Goal: Transaction & Acquisition: Purchase product/service

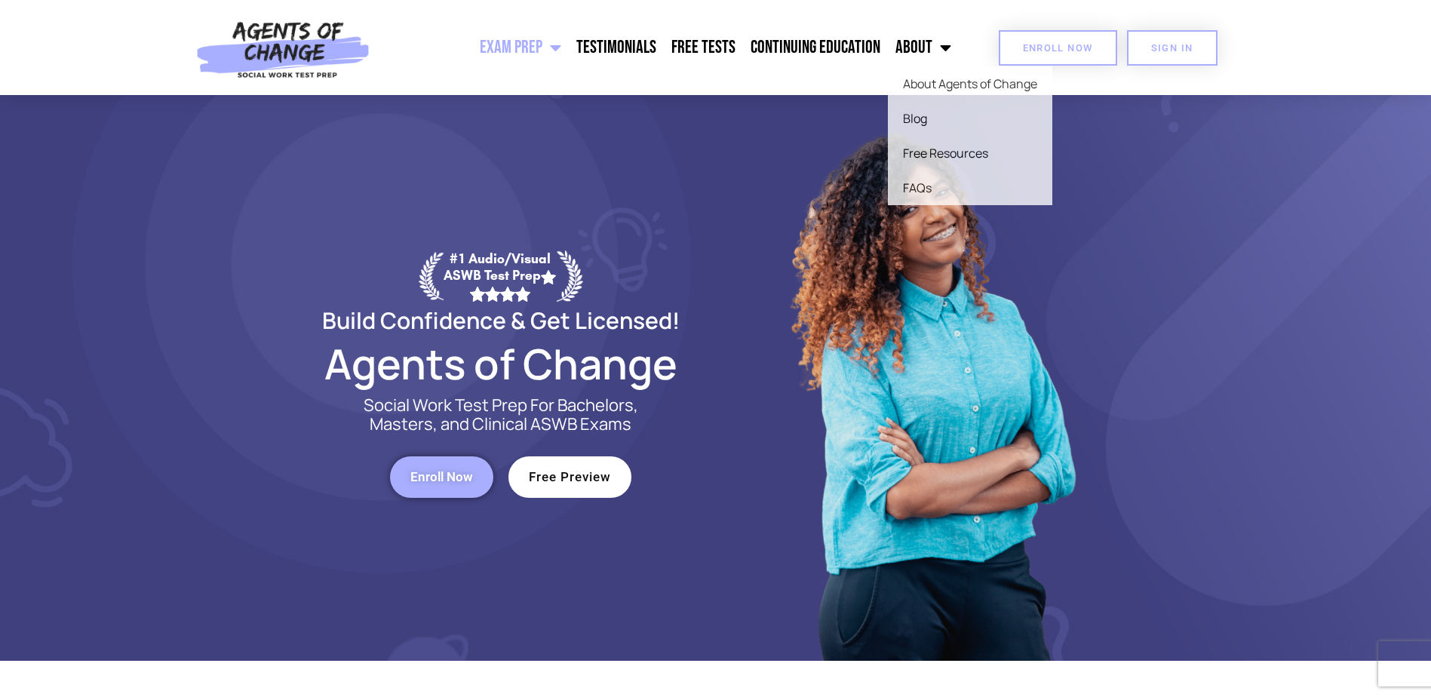
click at [1038, 50] on span "Enroll Now" at bounding box center [1058, 48] width 70 height 10
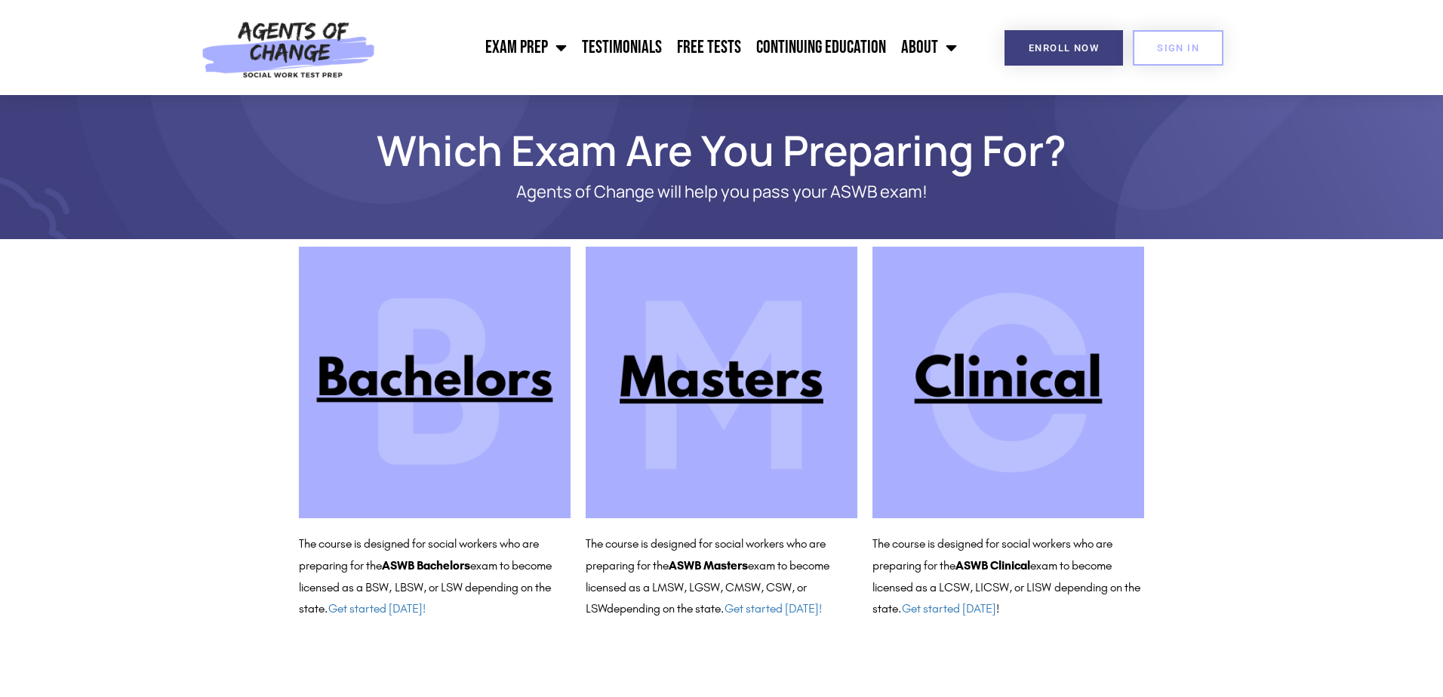
click at [1000, 380] on img at bounding box center [1008, 383] width 272 height 272
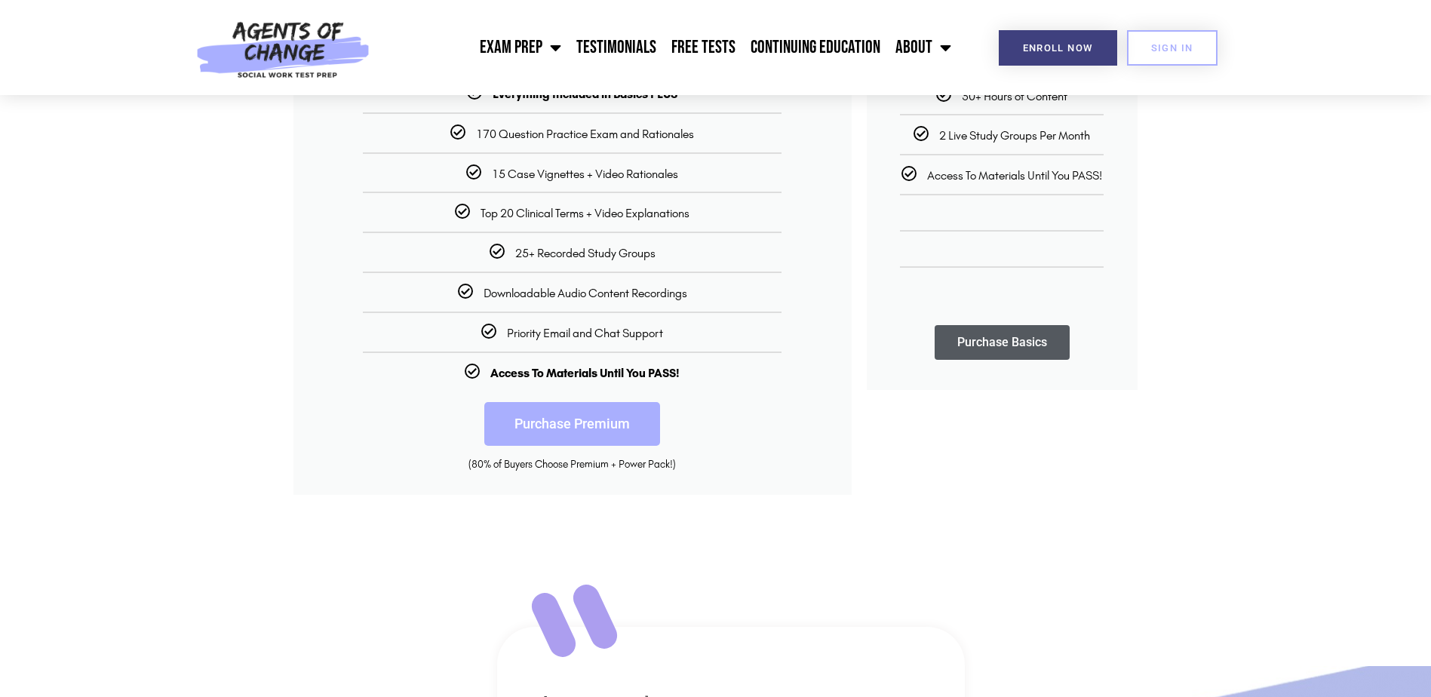
scroll to position [528, 0]
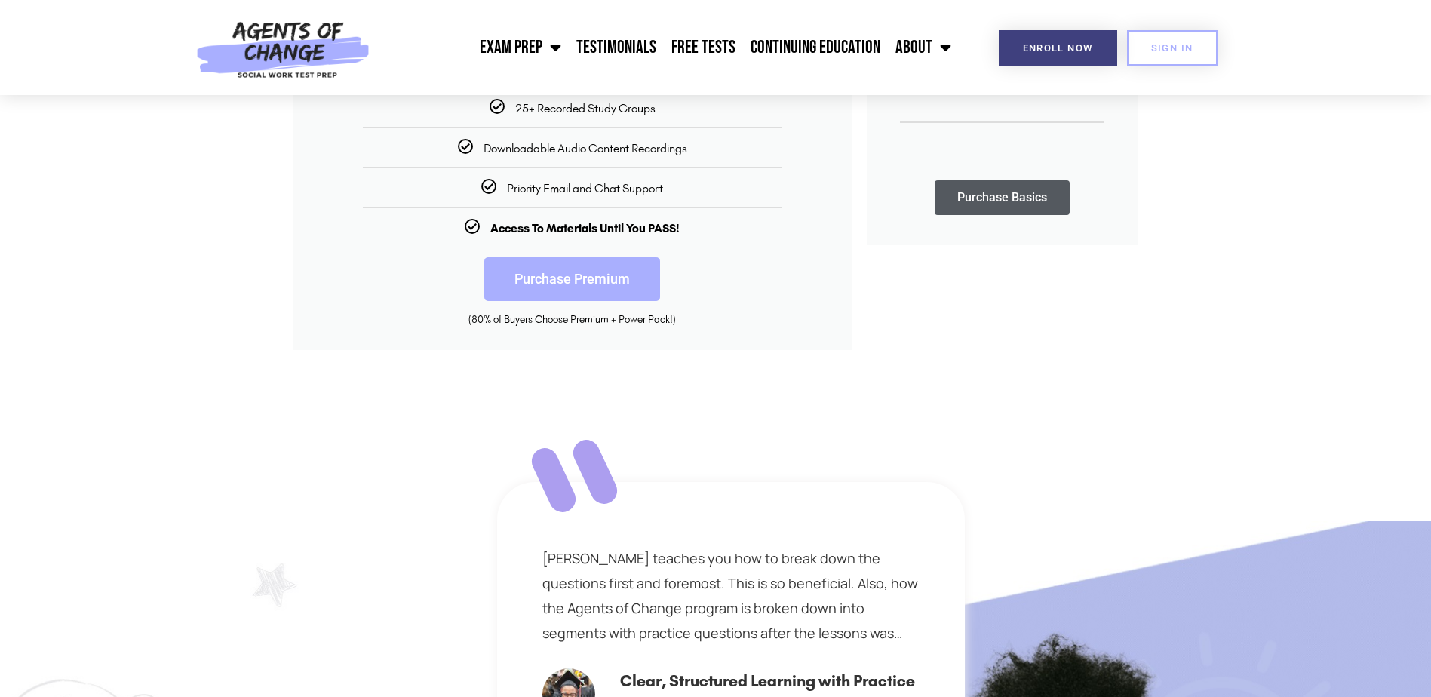
click at [597, 270] on link "Purchase Premium" at bounding box center [572, 279] width 176 height 44
